Goal: Ask a question

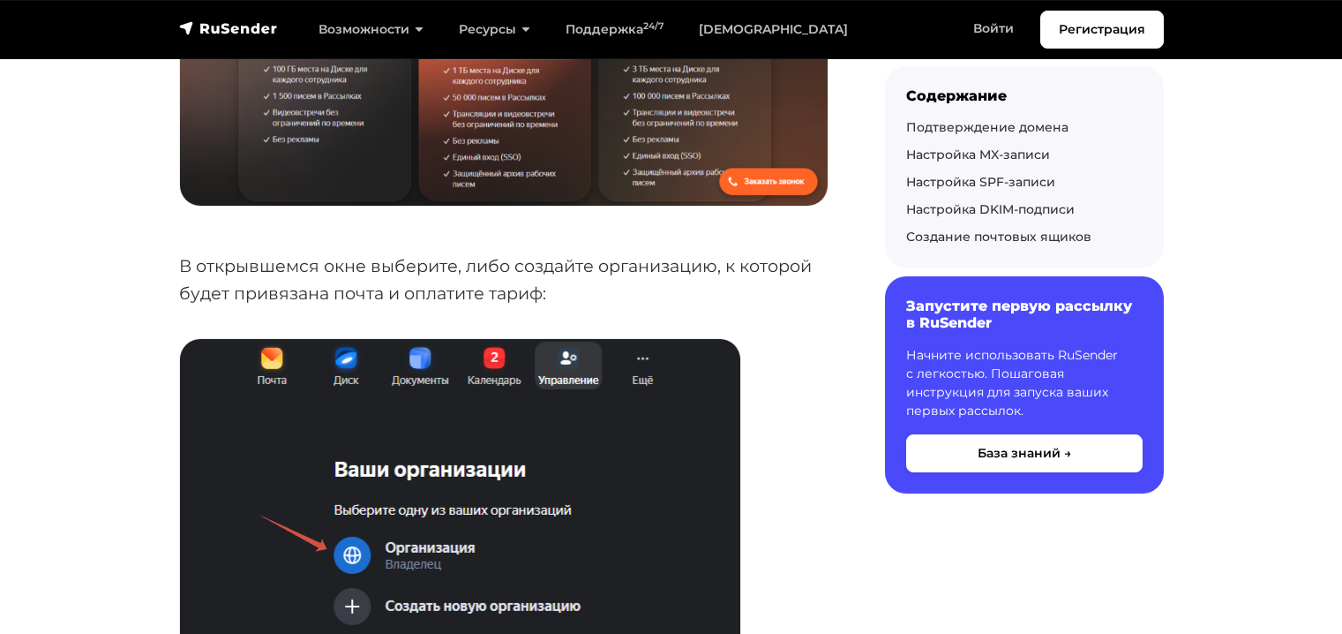
scroll to position [647, 0]
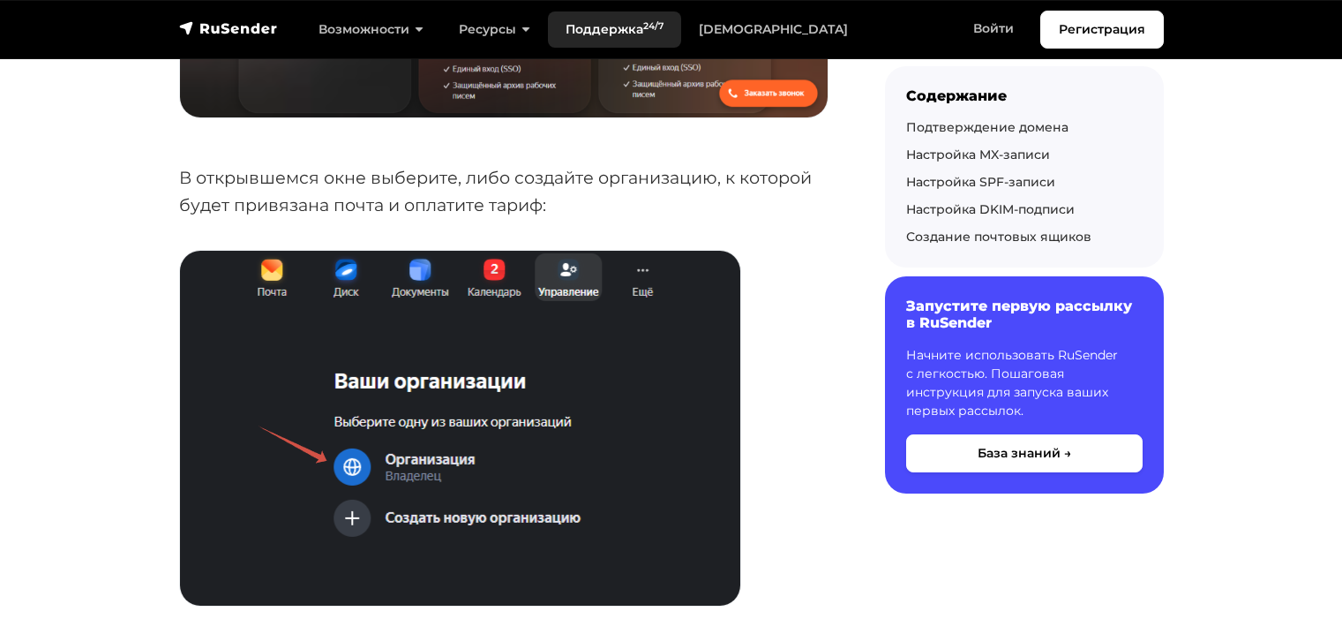
click at [581, 22] on link "Поддержка 24/7" at bounding box center [614, 29] width 133 height 36
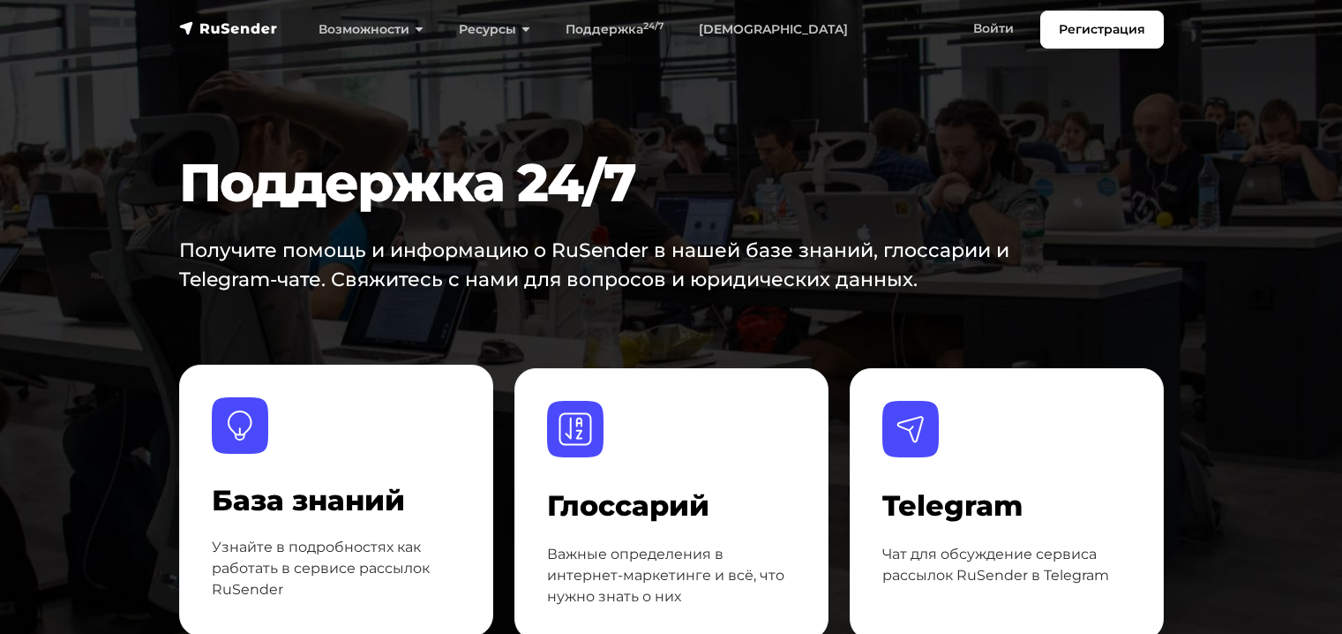
scroll to position [334, 0]
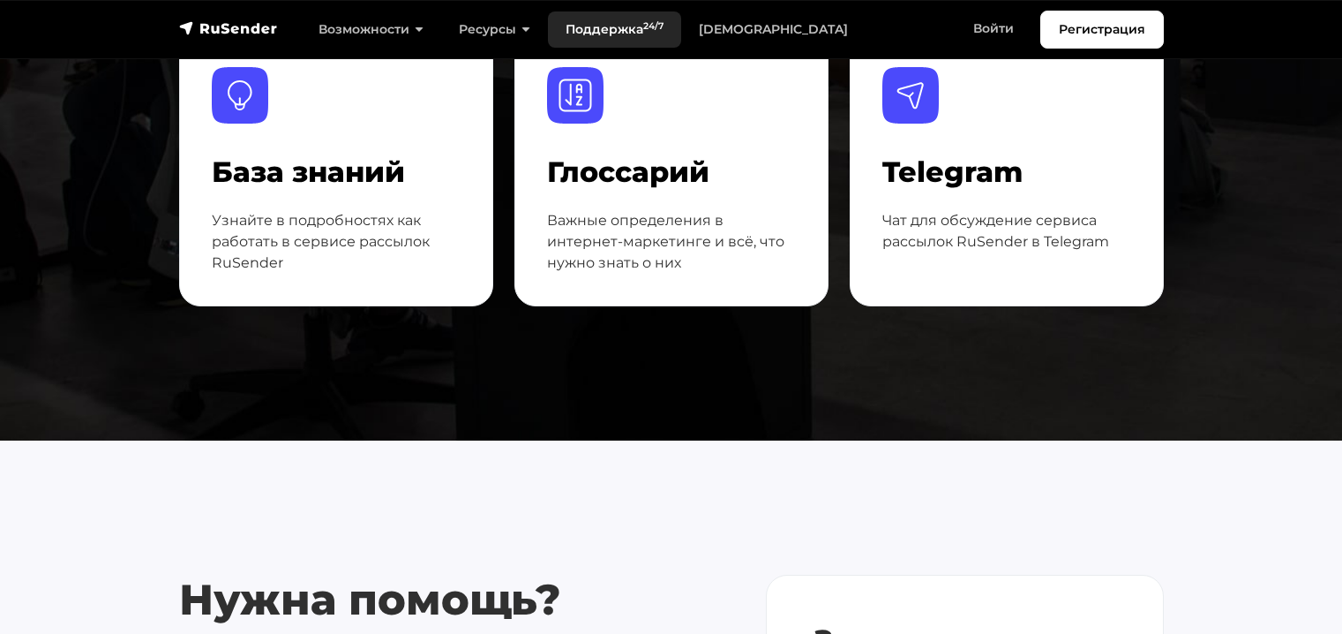
click at [652, 41] on link "Поддержка 24/7" at bounding box center [614, 29] width 133 height 36
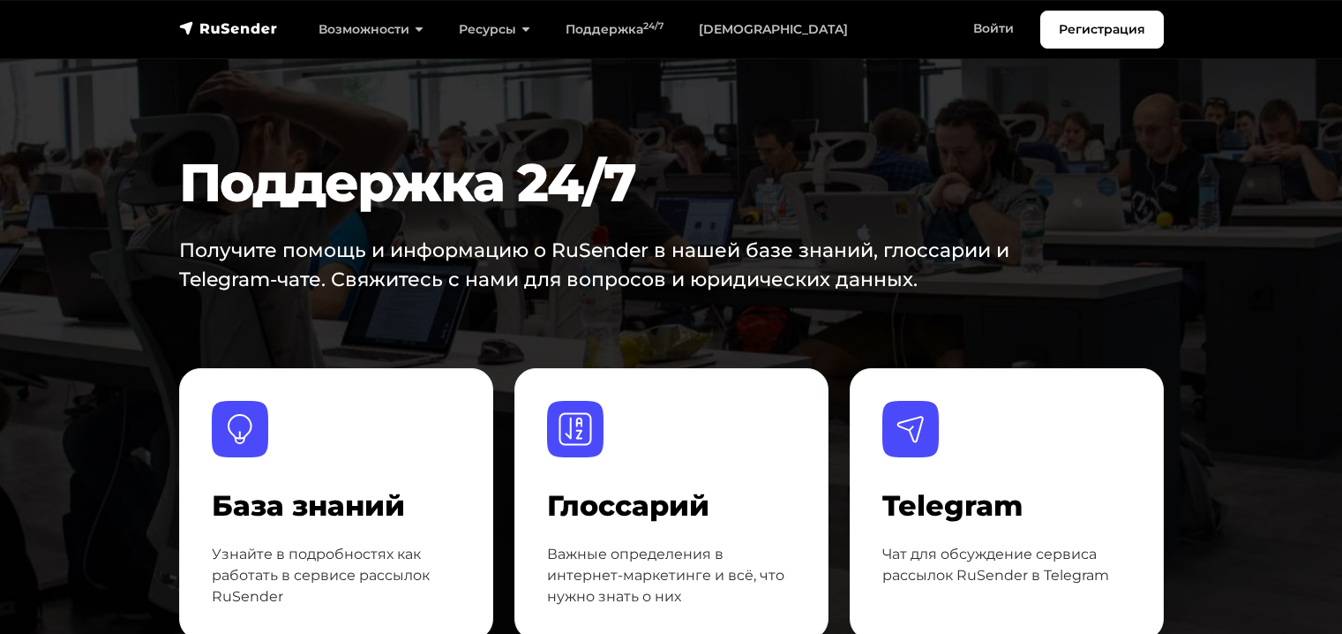
scroll to position [747, 0]
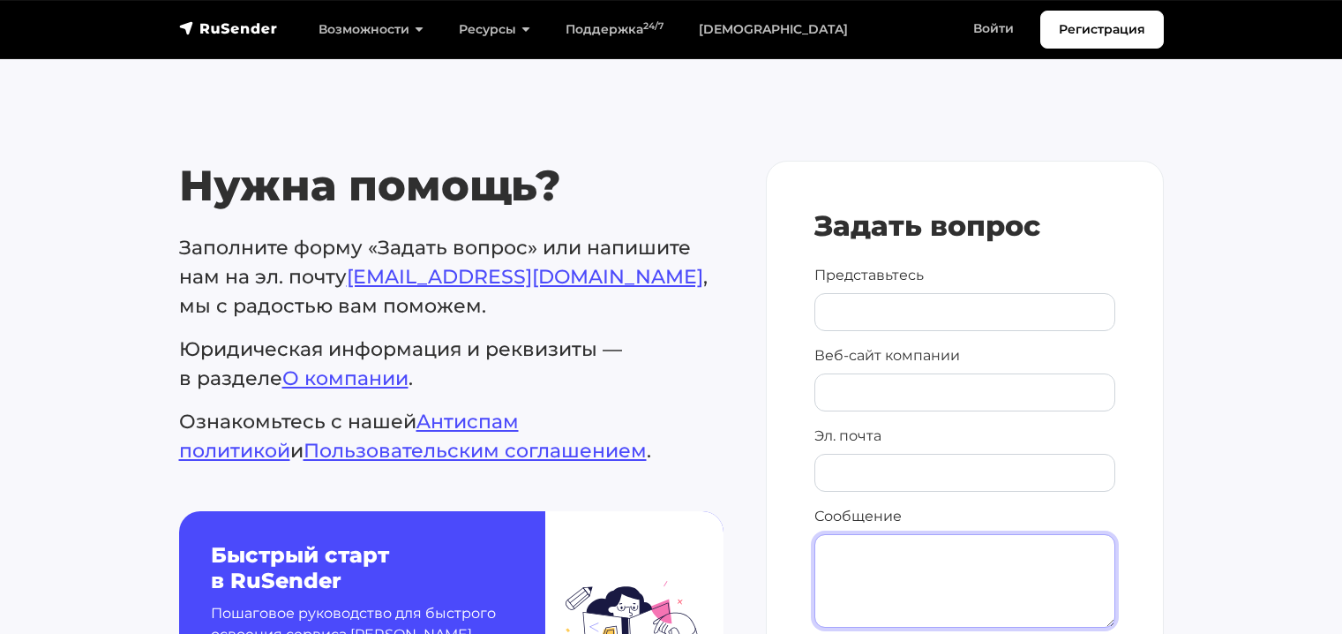
click at [955, 571] on textarea "Сообщение" at bounding box center [964, 581] width 301 height 94
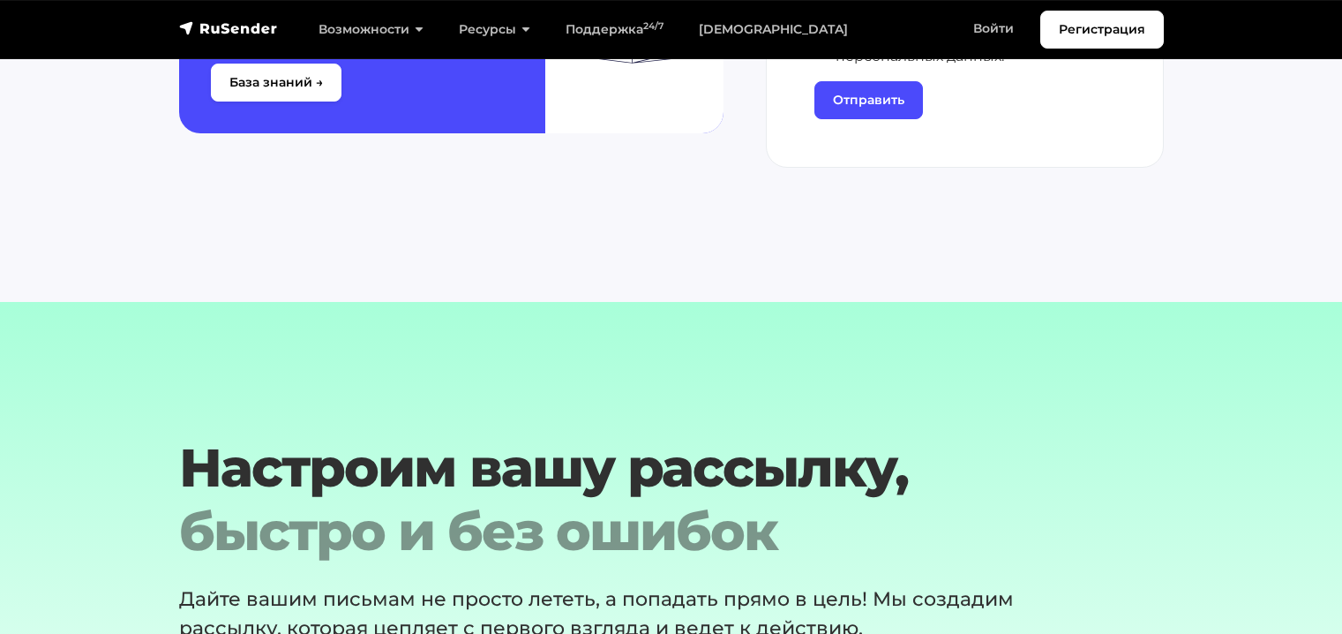
scroll to position [1188, 0]
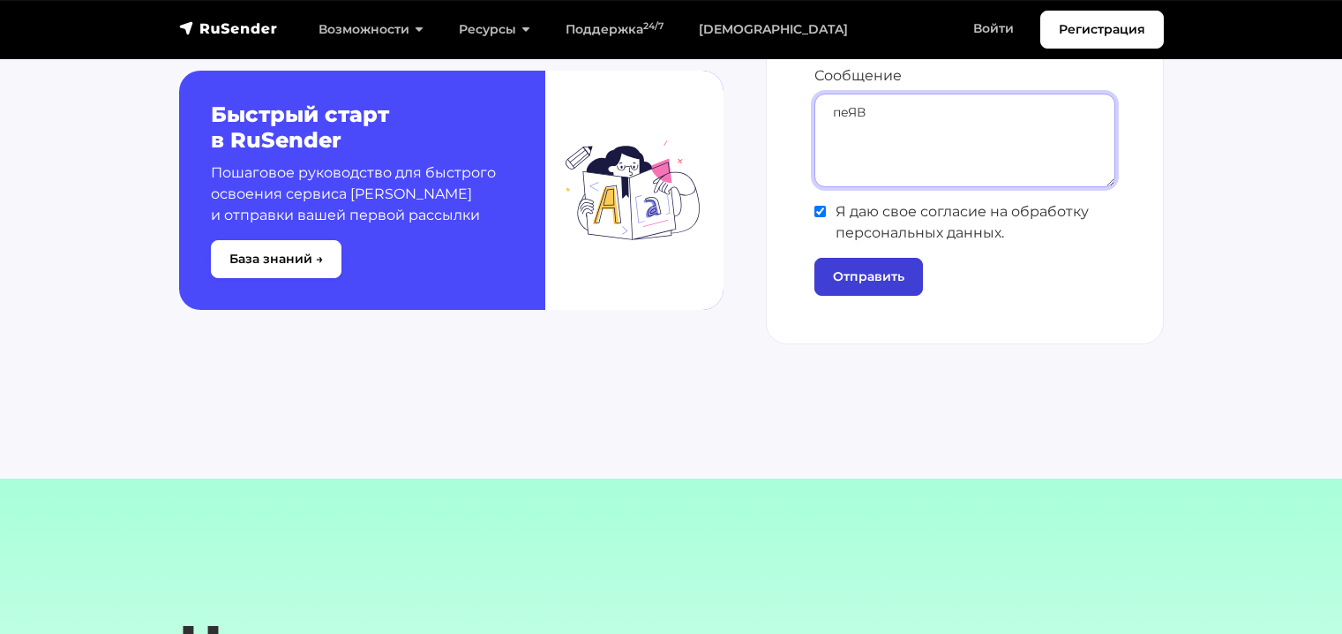
type textarea "пеЯВ"
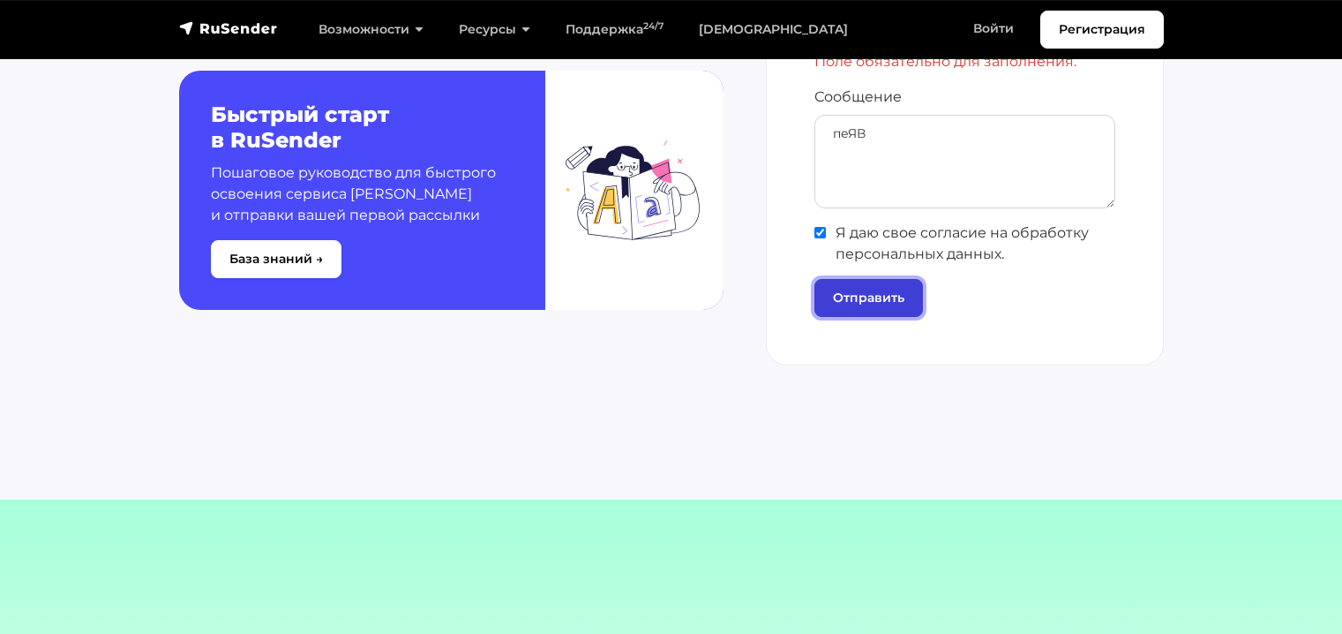
click at [874, 277] on form "Задать вопрос Представьтесь Веб-сайт компании Эл. почта Поле обязательно для за…" at bounding box center [964, 42] width 301 height 547
